Goal: Task Accomplishment & Management: Use online tool/utility

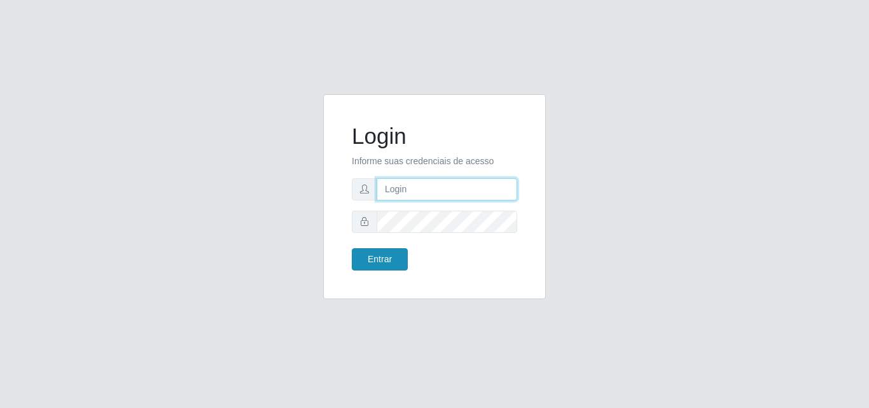
type input "[EMAIL_ADDRESS][DOMAIN_NAME]"
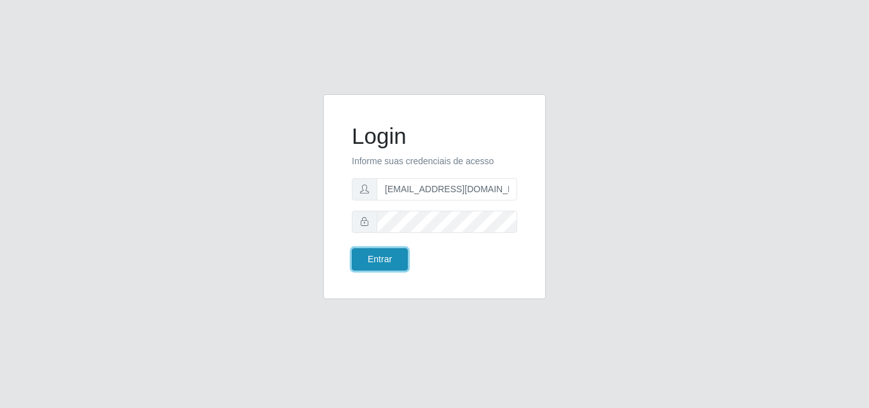
click at [376, 258] on button "Entrar" at bounding box center [380, 259] width 56 height 22
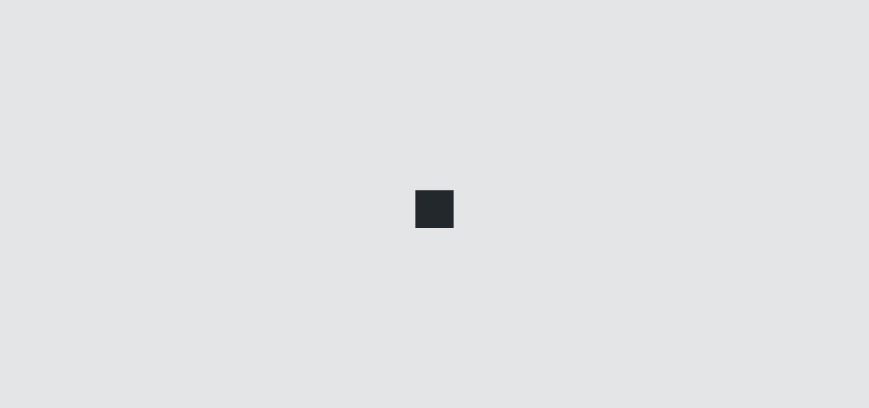
click at [379, 258] on main at bounding box center [498, 205] width 742 height 341
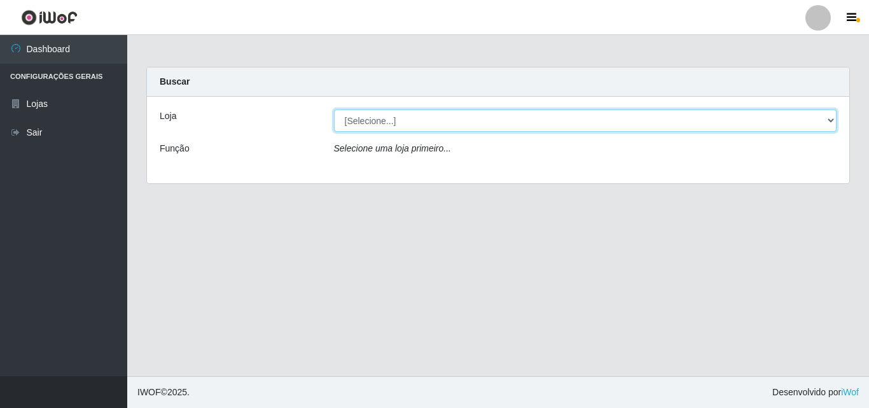
click at [463, 122] on select "[Selecione...] Rede Potiguar 1 - Macaíba" at bounding box center [585, 120] width 503 height 22
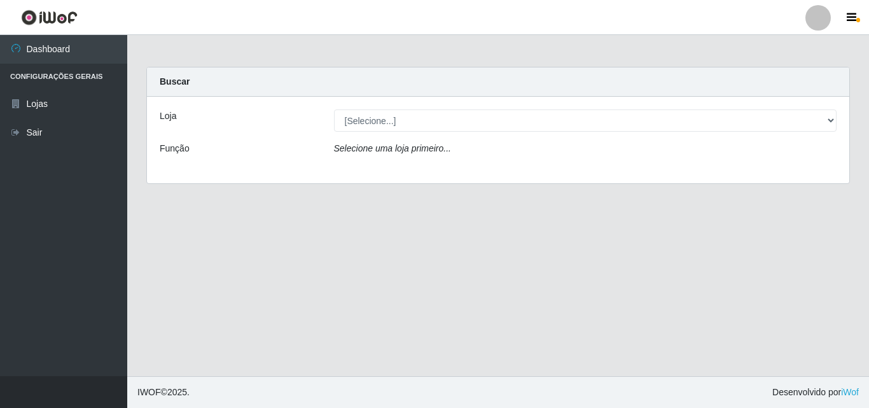
click at [417, 167] on div "Loja [Selecione...] Rede Potiguar 1 - Macaíba Função Selecione uma loja primeir…" at bounding box center [498, 140] width 702 height 87
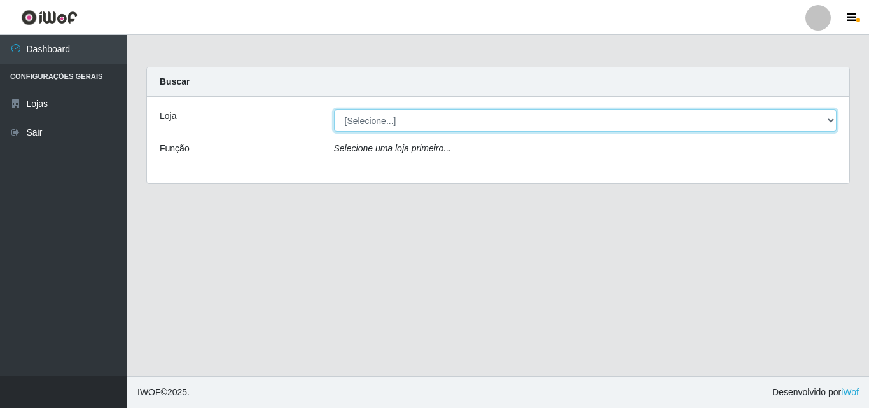
click at [449, 126] on select "[Selecione...] Rede Potiguar 1 - Macaíba" at bounding box center [585, 120] width 503 height 22
select select "100"
click at [334, 109] on select "[Selecione...] Rede Potiguar 1 - Macaíba" at bounding box center [585, 120] width 503 height 22
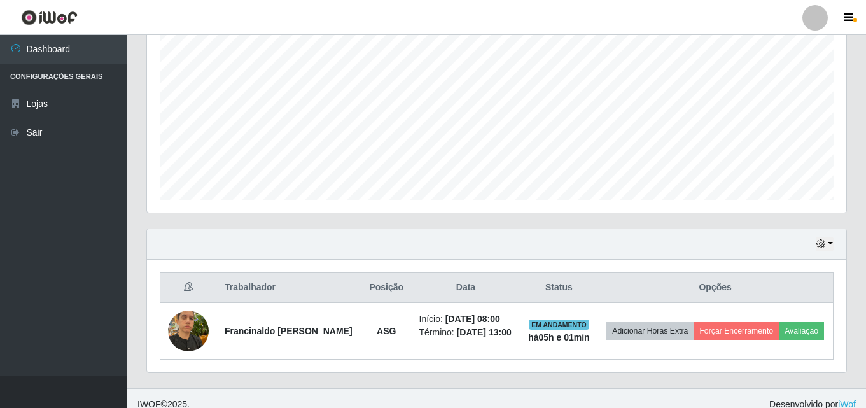
scroll to position [267, 0]
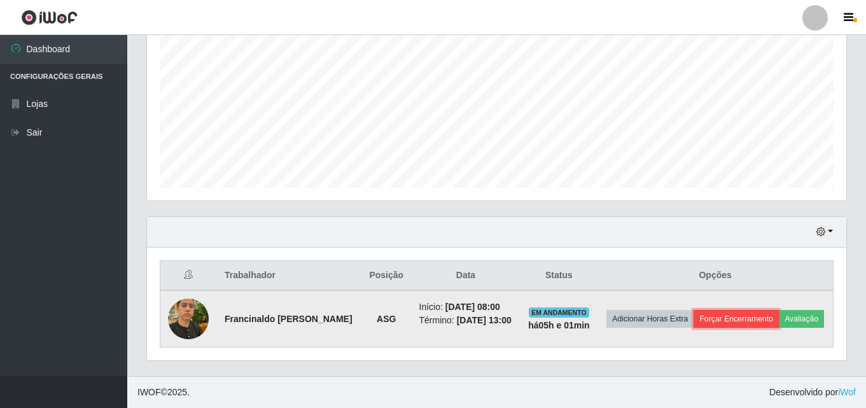
click at [730, 313] on button "Forçar Encerramento" at bounding box center [736, 319] width 85 height 18
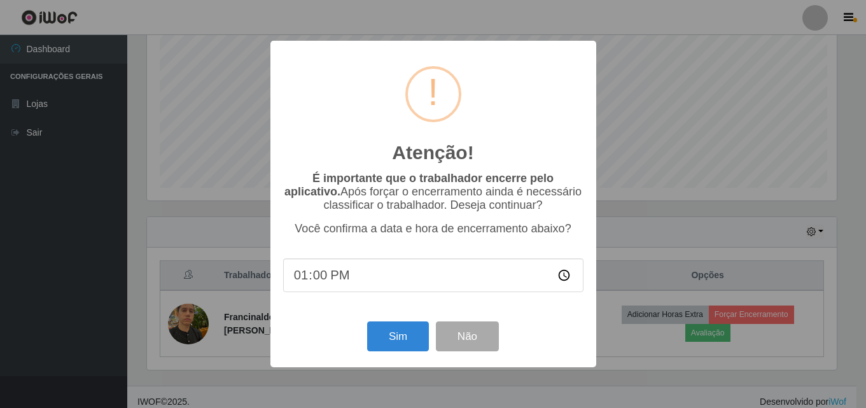
scroll to position [264, 693]
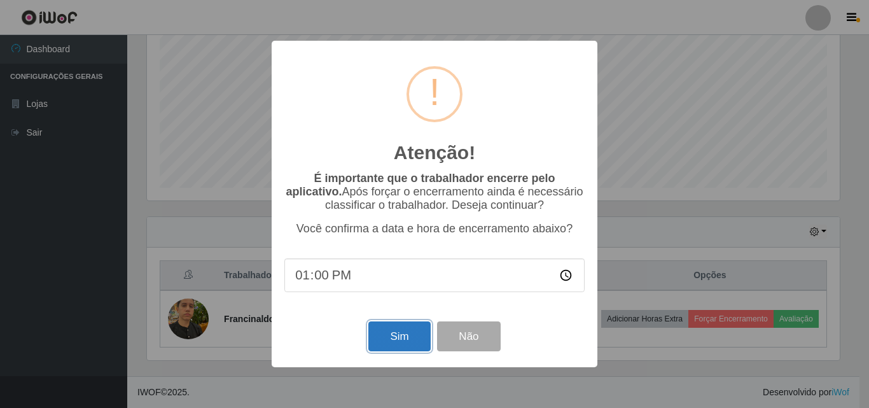
click at [408, 344] on button "Sim" at bounding box center [399, 336] width 62 height 30
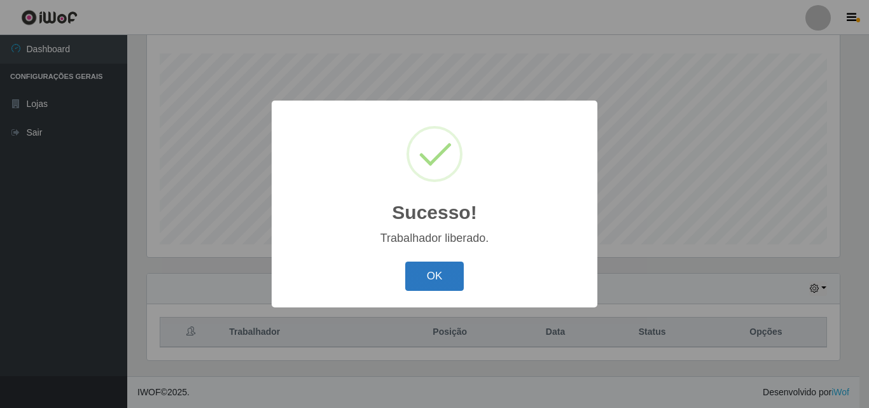
drag, startPoint x: 454, startPoint y: 282, endPoint x: 449, endPoint y: 259, distance: 23.6
click at [454, 282] on button "OK" at bounding box center [434, 277] width 59 height 30
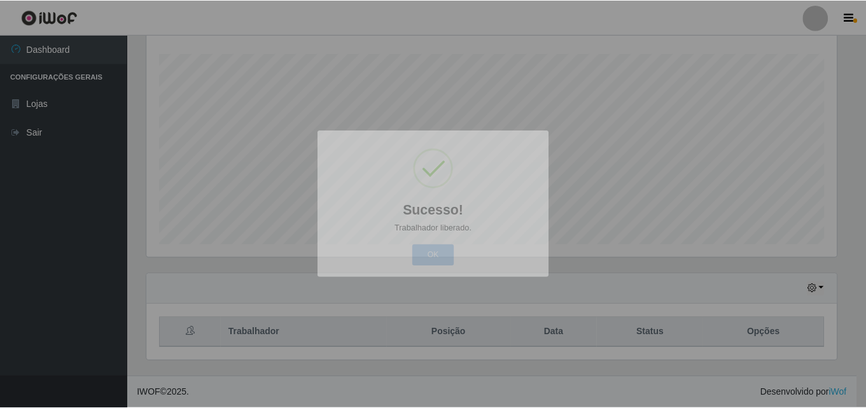
scroll to position [264, 699]
